Goal: Find specific fact: Find specific fact

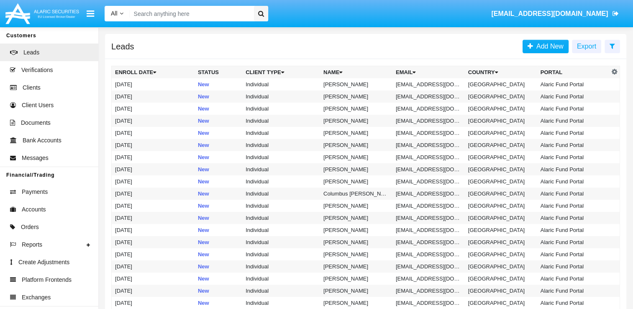
click at [196, 12] on input "Search" at bounding box center [190, 13] width 121 height 15
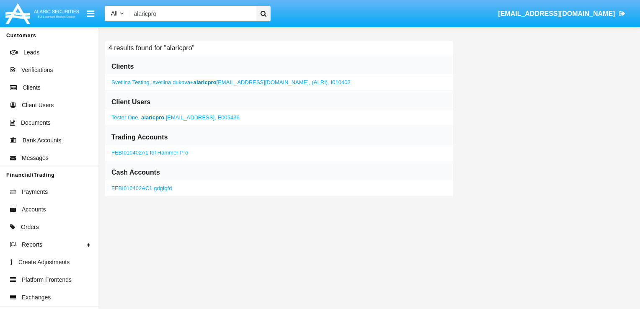
type input "alaricpro"
click at [167, 119] on span "alaricpro .[EMAIL_ADDRESS]," at bounding box center [178, 117] width 75 height 6
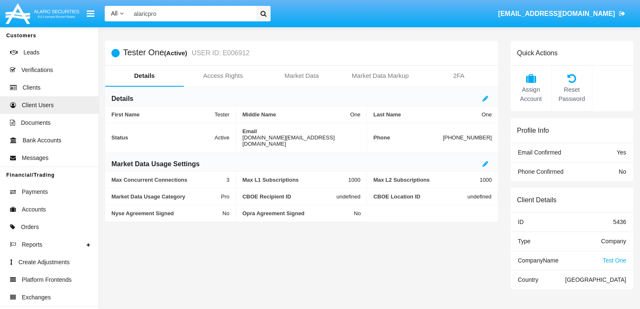
click at [167, 119] on div "First Name Tester" at bounding box center [170, 114] width 131 height 17
click at [615, 258] on span "Test One" at bounding box center [613, 260] width 23 height 7
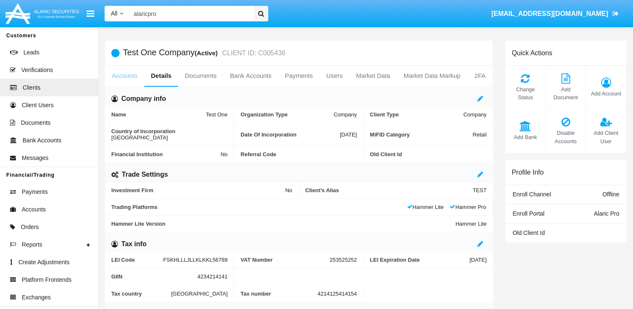
click at [124, 71] on link "Accounts" at bounding box center [124, 76] width 39 height 20
click at [122, 75] on link "Accounts" at bounding box center [124, 76] width 39 height 20
click at [123, 76] on link "Accounts" at bounding box center [124, 76] width 39 height 20
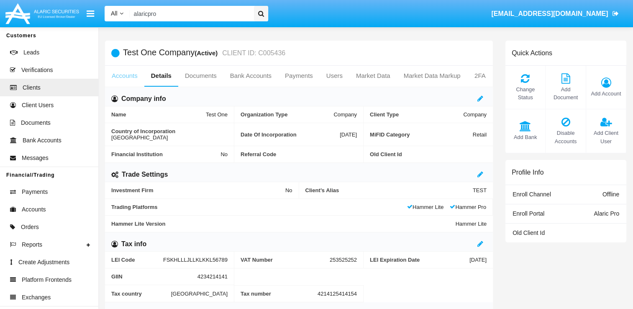
click at [123, 76] on link "Accounts" at bounding box center [124, 76] width 39 height 20
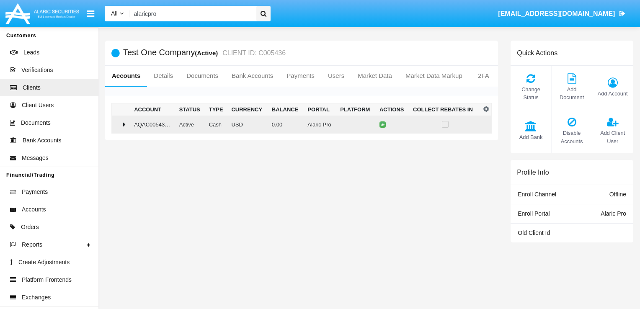
click at [123, 123] on div at bounding box center [121, 124] width 12 height 7
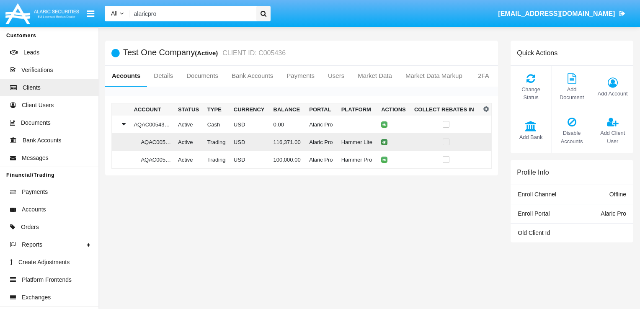
click at [383, 141] on icon at bounding box center [384, 142] width 4 height 4
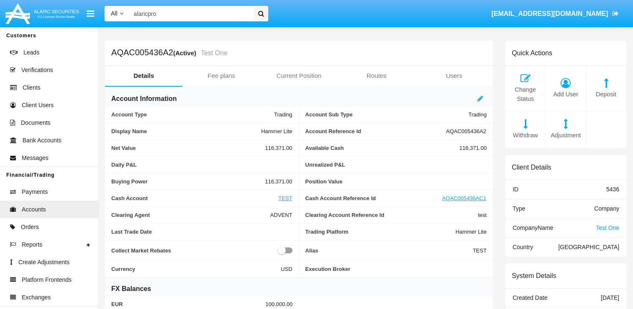
click at [144, 55] on h5 "AQAC005436A2 (Active) Test One" at bounding box center [169, 53] width 116 height 10
copy h5 "AQAC005436A2"
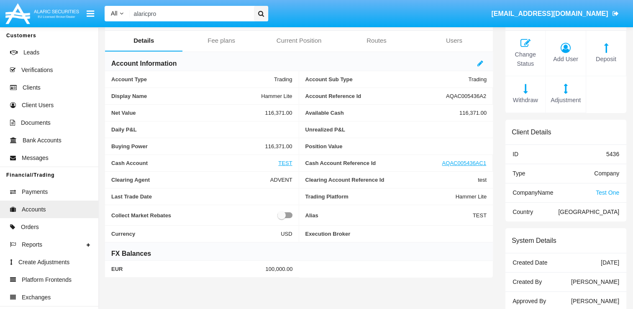
scroll to position [32, 0]
